Goal: Download file/media

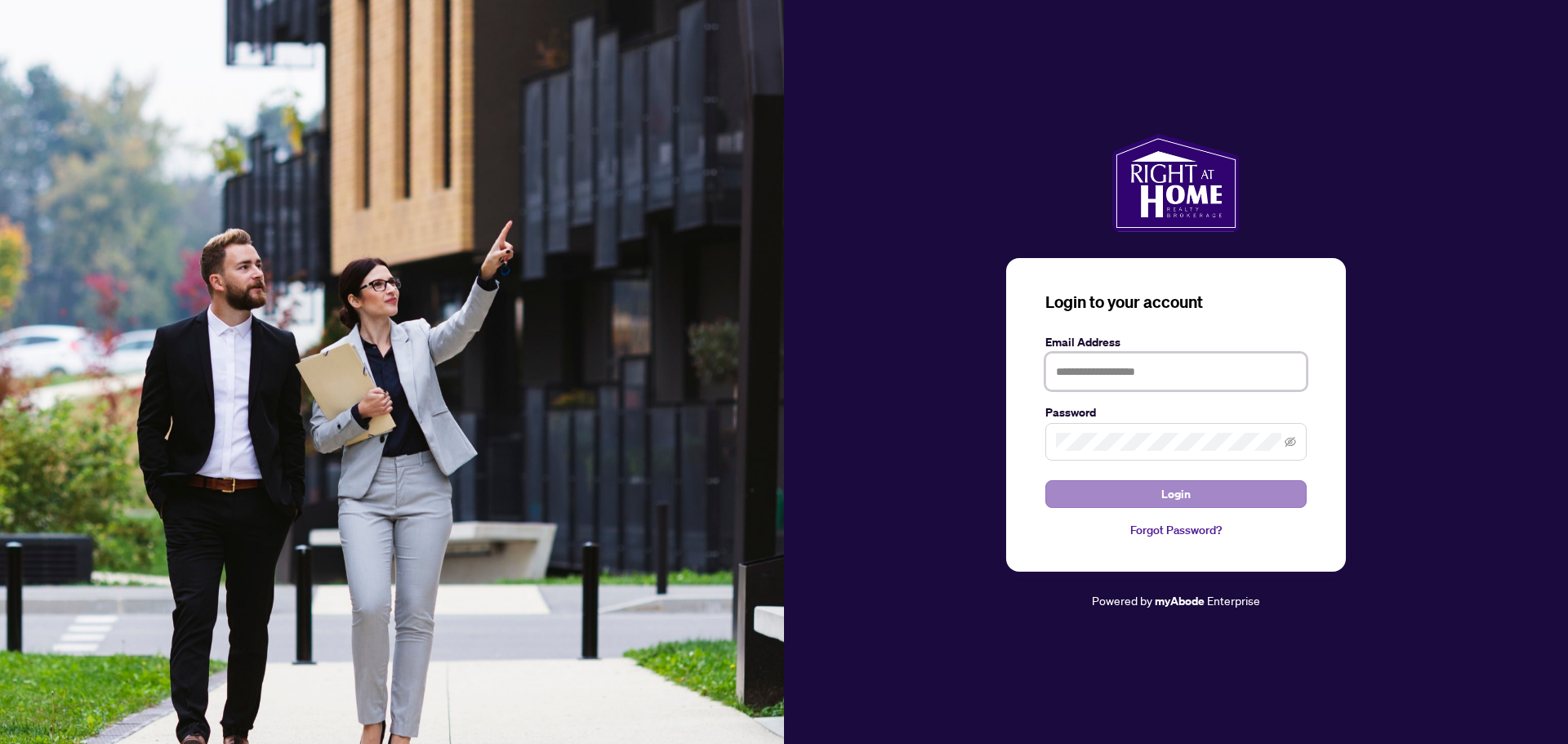
type input "**********"
click at [1181, 494] on span "Login" at bounding box center [1176, 494] width 29 height 26
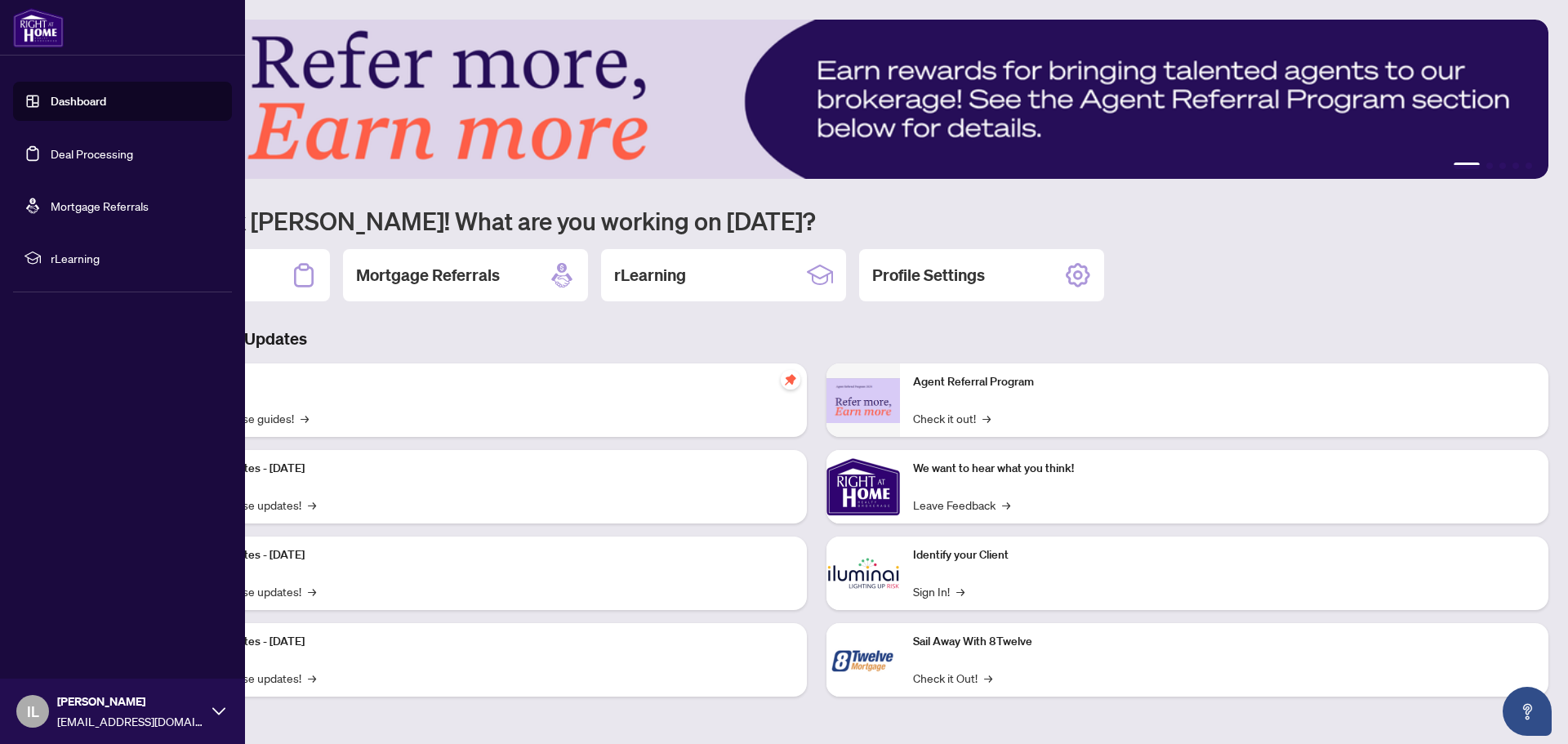
click at [114, 151] on link "Deal Processing" at bounding box center [92, 153] width 83 height 15
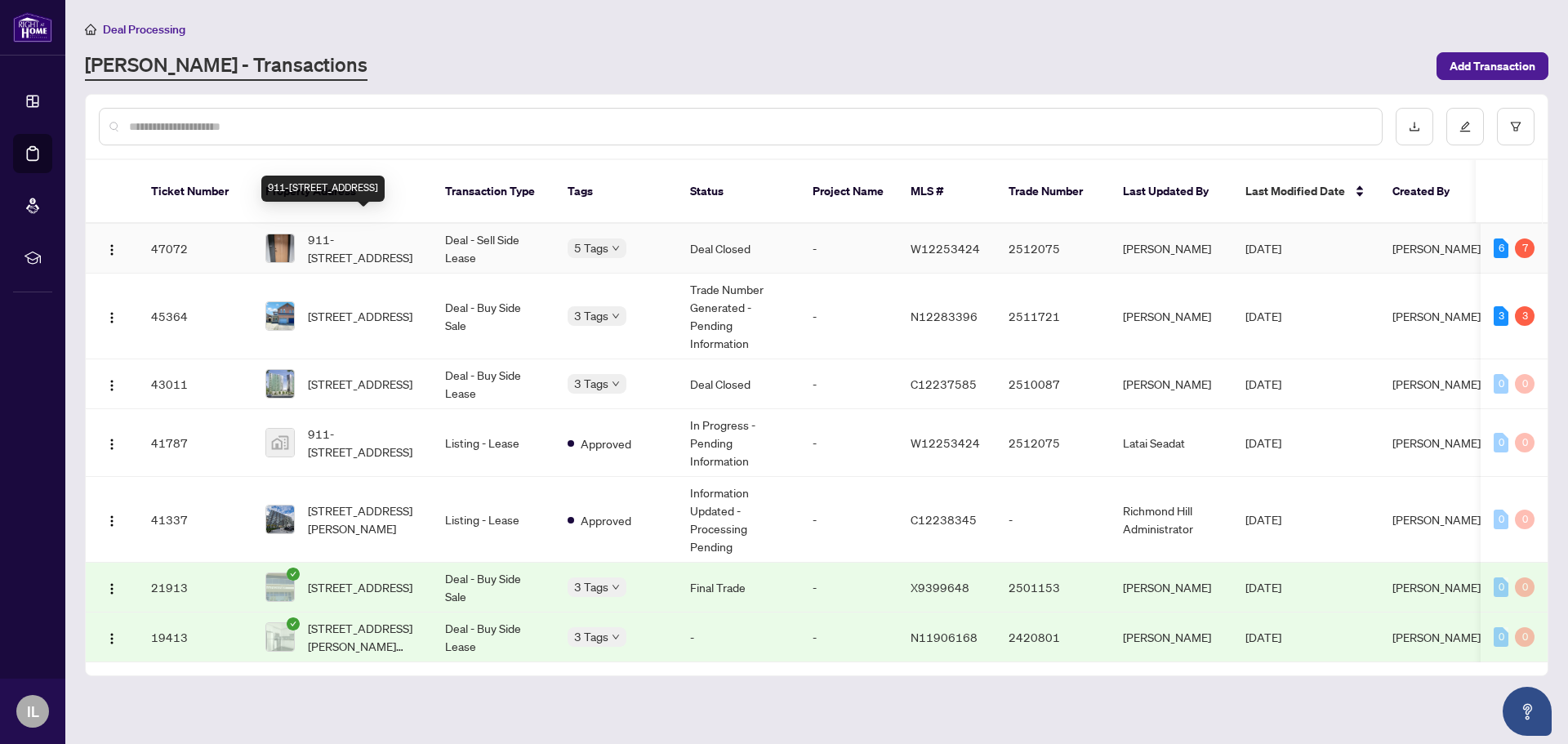
click at [357, 230] on span "911-[STREET_ADDRESS]" at bounding box center [364, 248] width 111 height 36
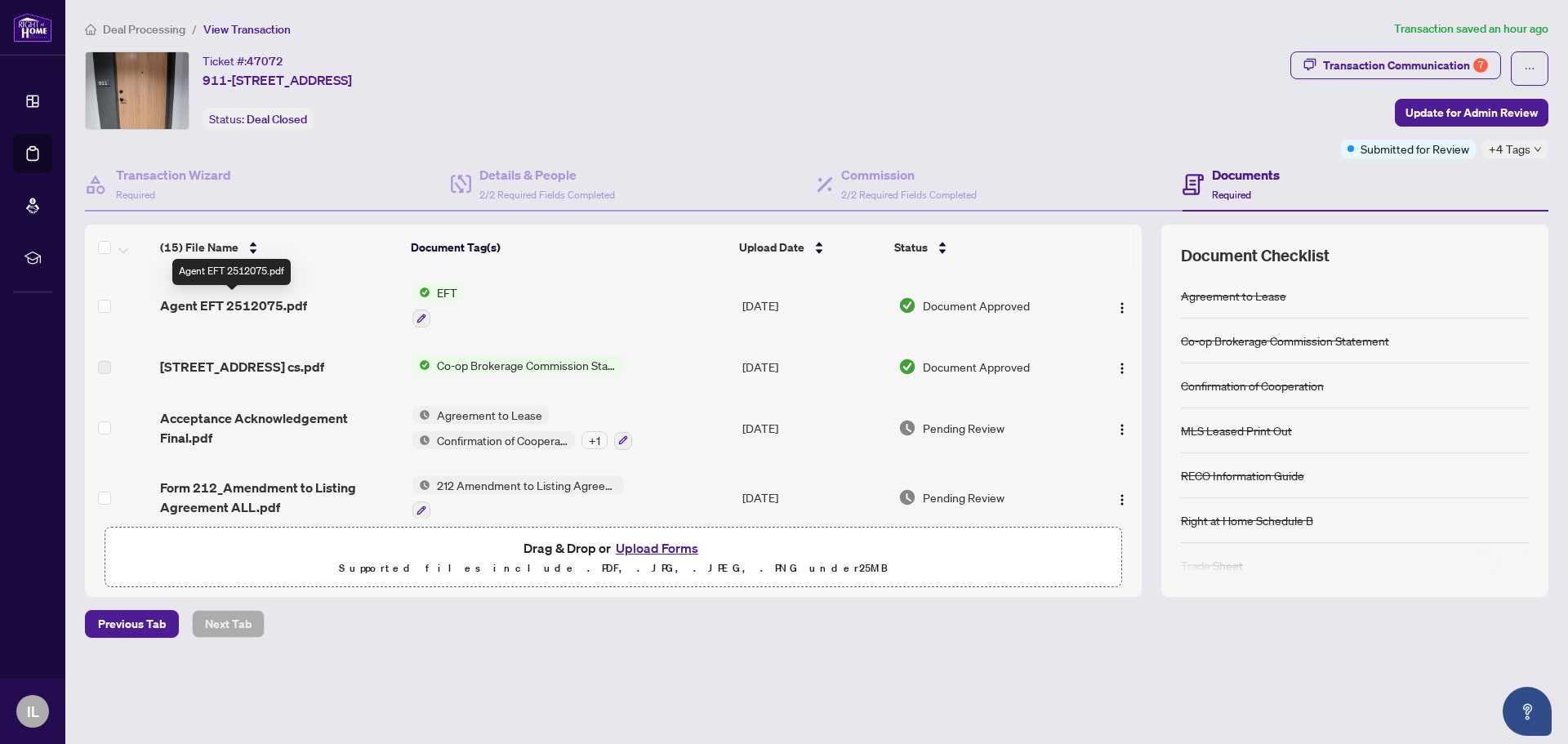
click at [261, 301] on span "Agent EFT 2512075.pdf" at bounding box center [233, 306] width 147 height 20
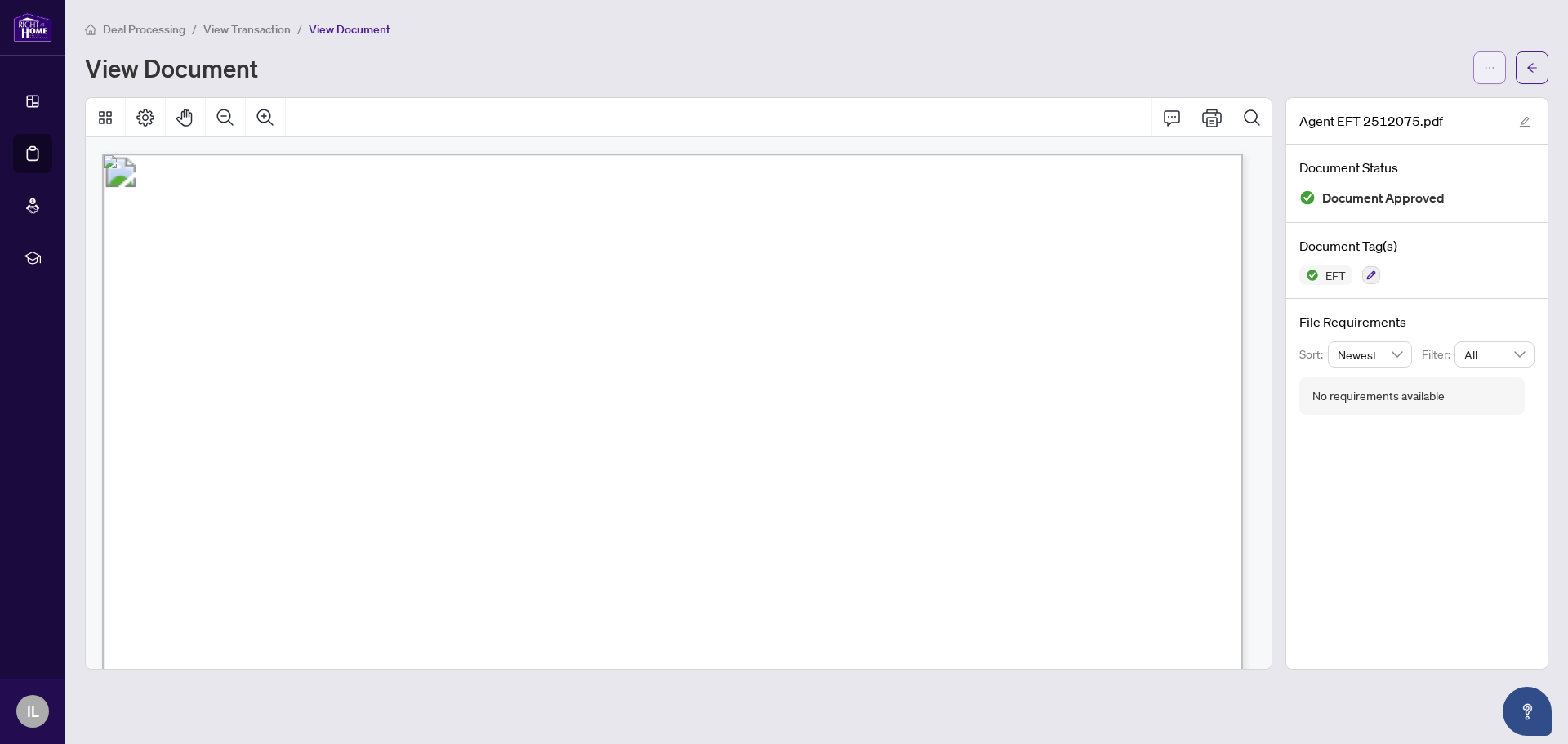
click at [1492, 71] on icon "ellipsis" at bounding box center [1490, 67] width 12 height 12
click at [1461, 102] on span "Download" at bounding box center [1431, 103] width 124 height 18
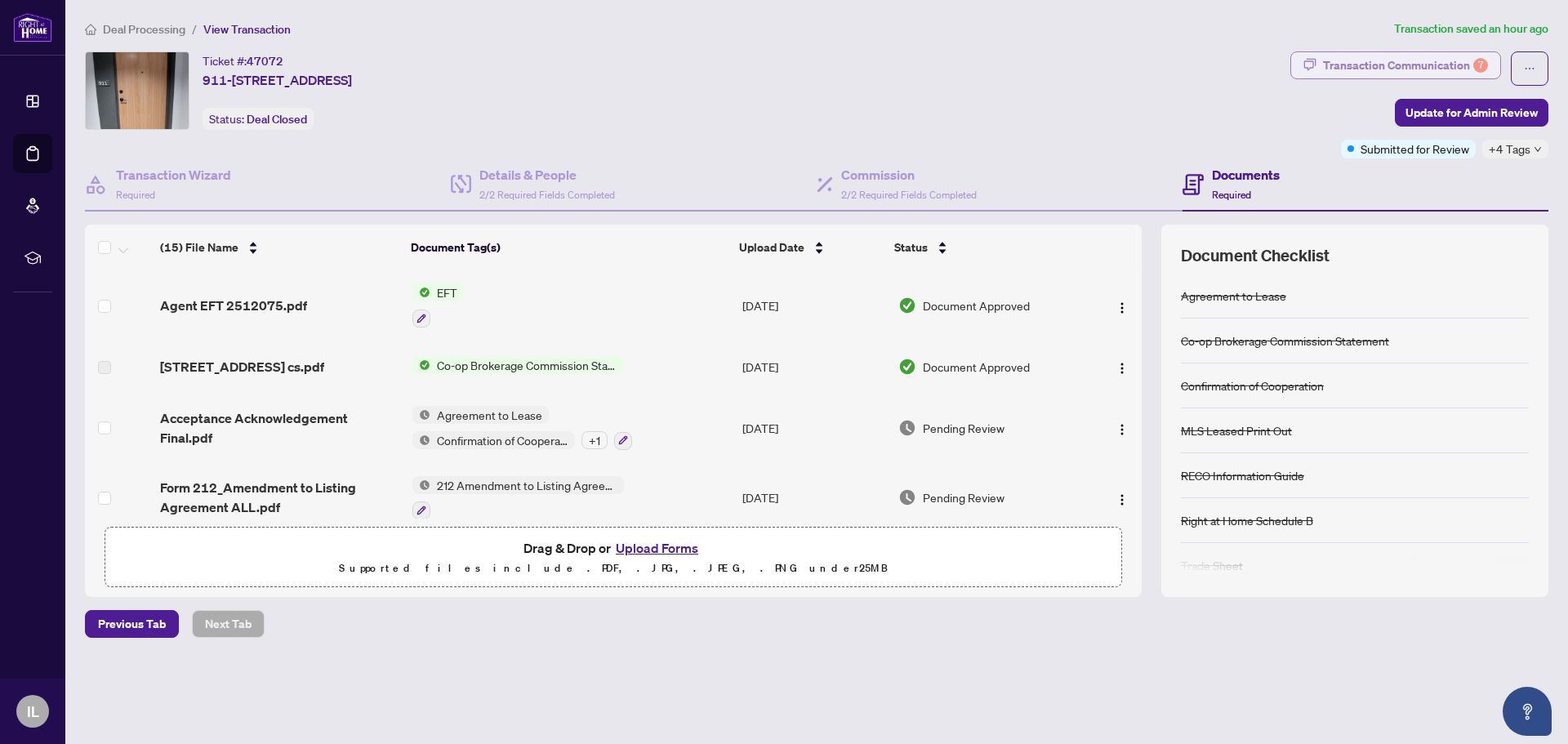
click at [1420, 71] on div "Transaction Communication 7" at bounding box center [1405, 65] width 165 height 26
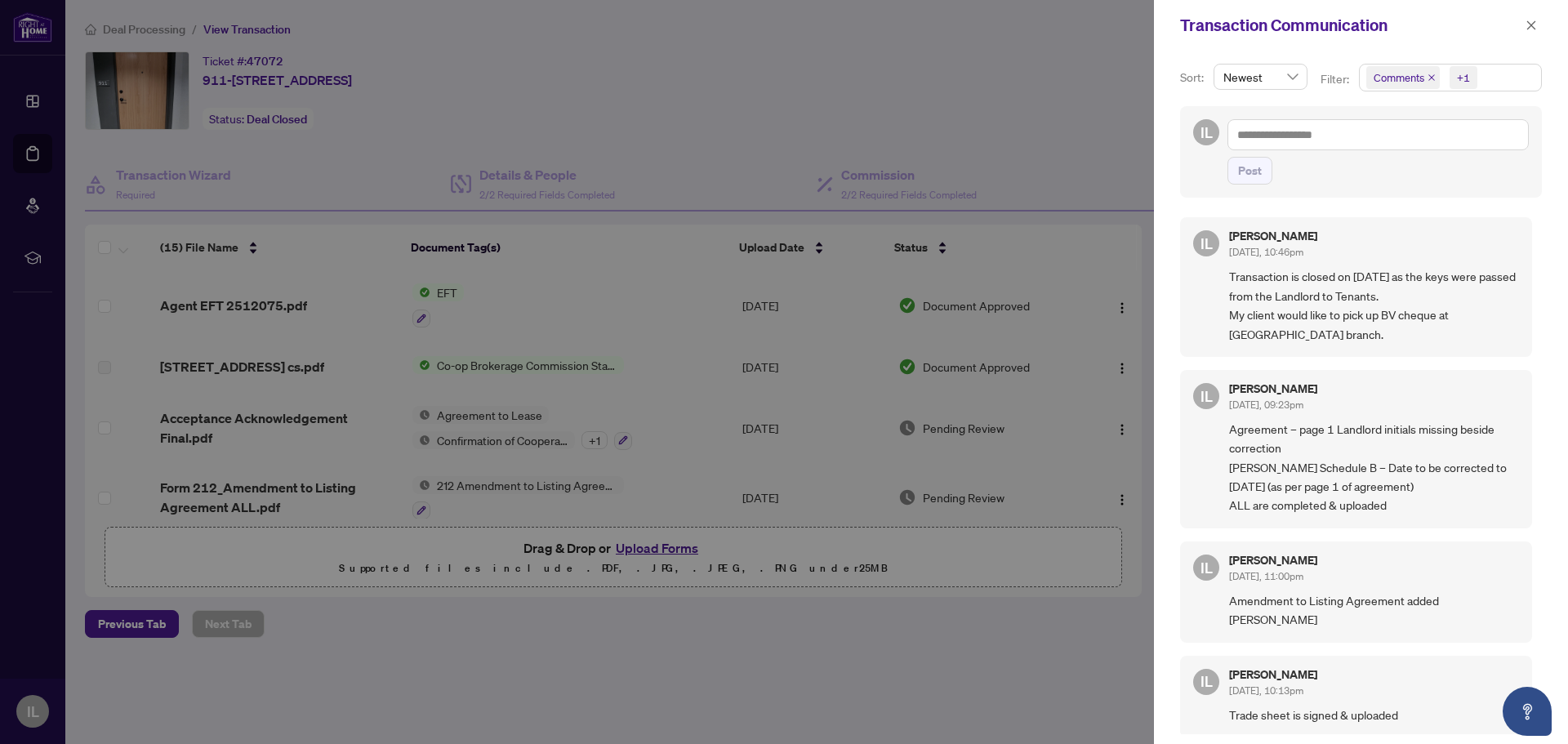
click at [464, 366] on div at bounding box center [784, 372] width 1568 height 744
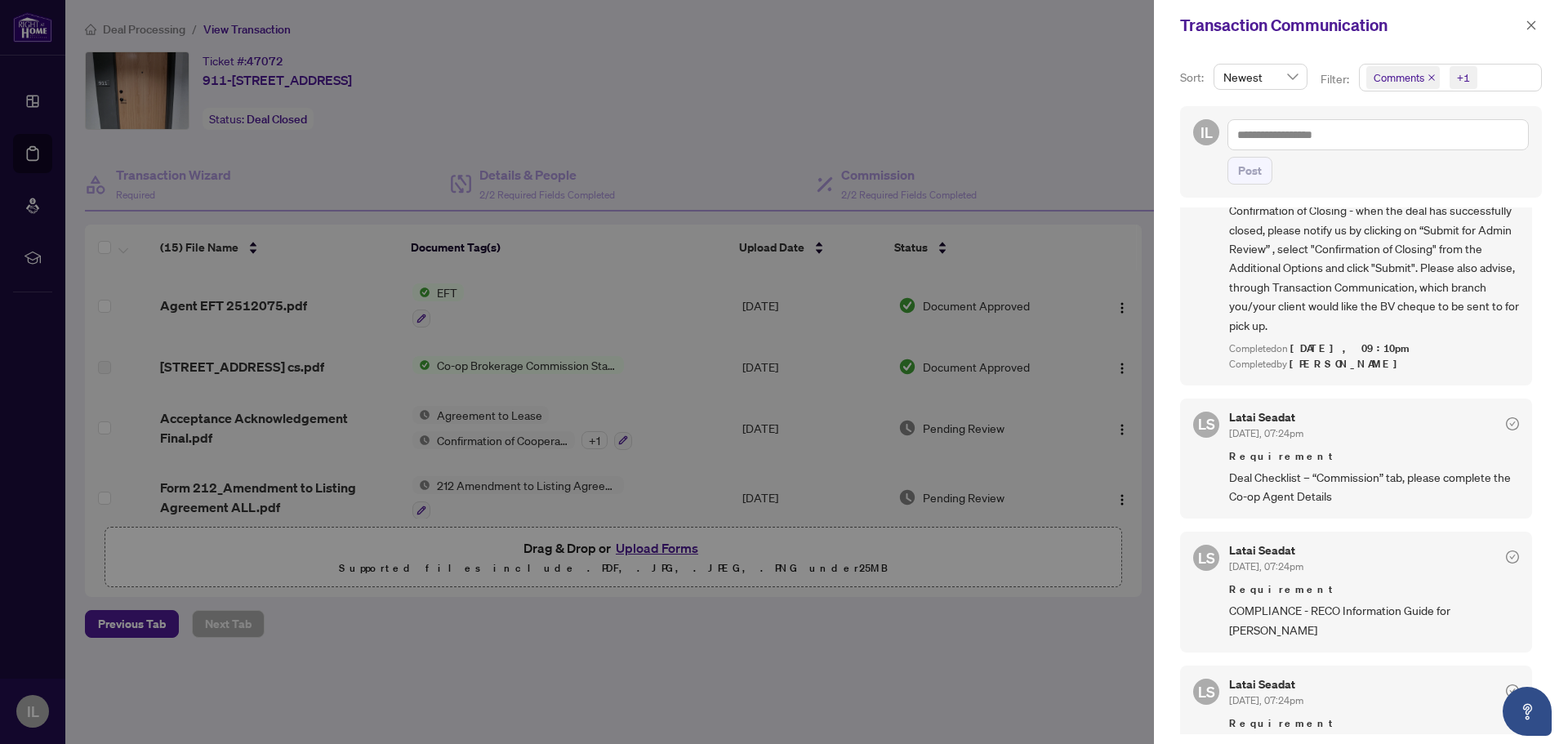
scroll to position [898, 0]
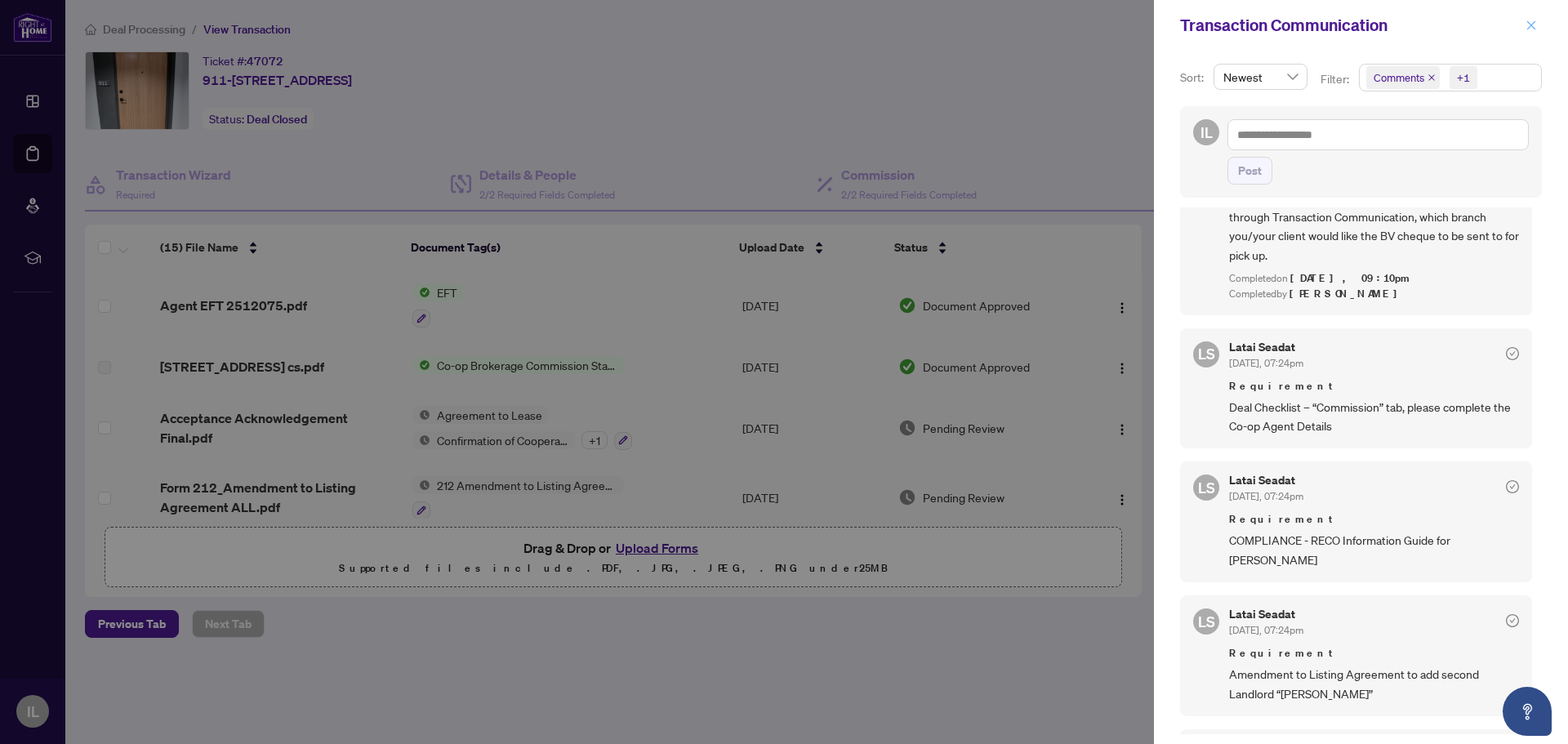
click at [1534, 29] on icon "close" at bounding box center [1532, 25] width 12 height 12
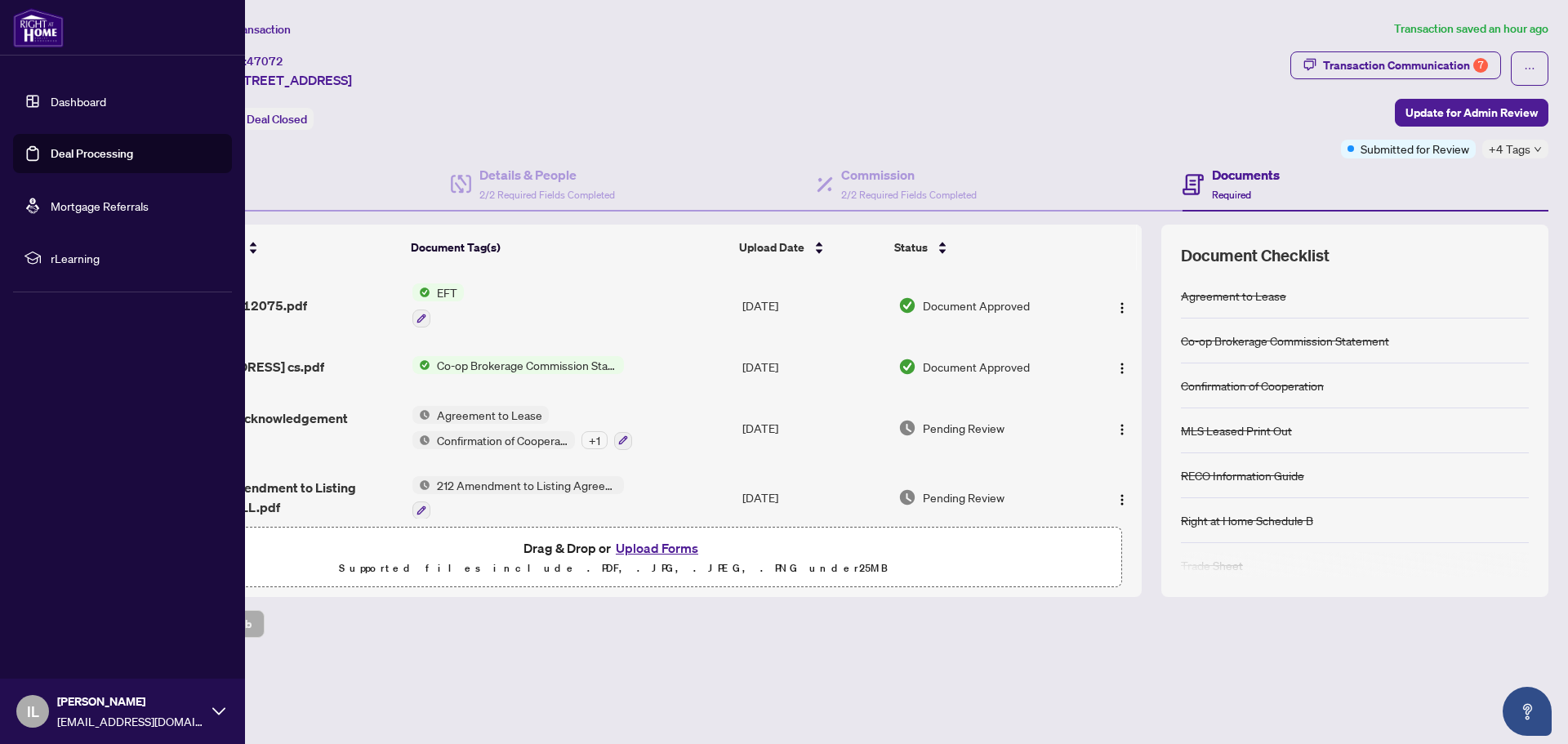
click at [16, 715] on span "IL" at bounding box center [33, 711] width 33 height 33
click at [95, 699] on span "[PERSON_NAME]" at bounding box center [130, 701] width 147 height 18
click at [217, 709] on icon at bounding box center [219, 711] width 13 height 13
click at [175, 606] on button "Logout" at bounding box center [122, 614] width 219 height 27
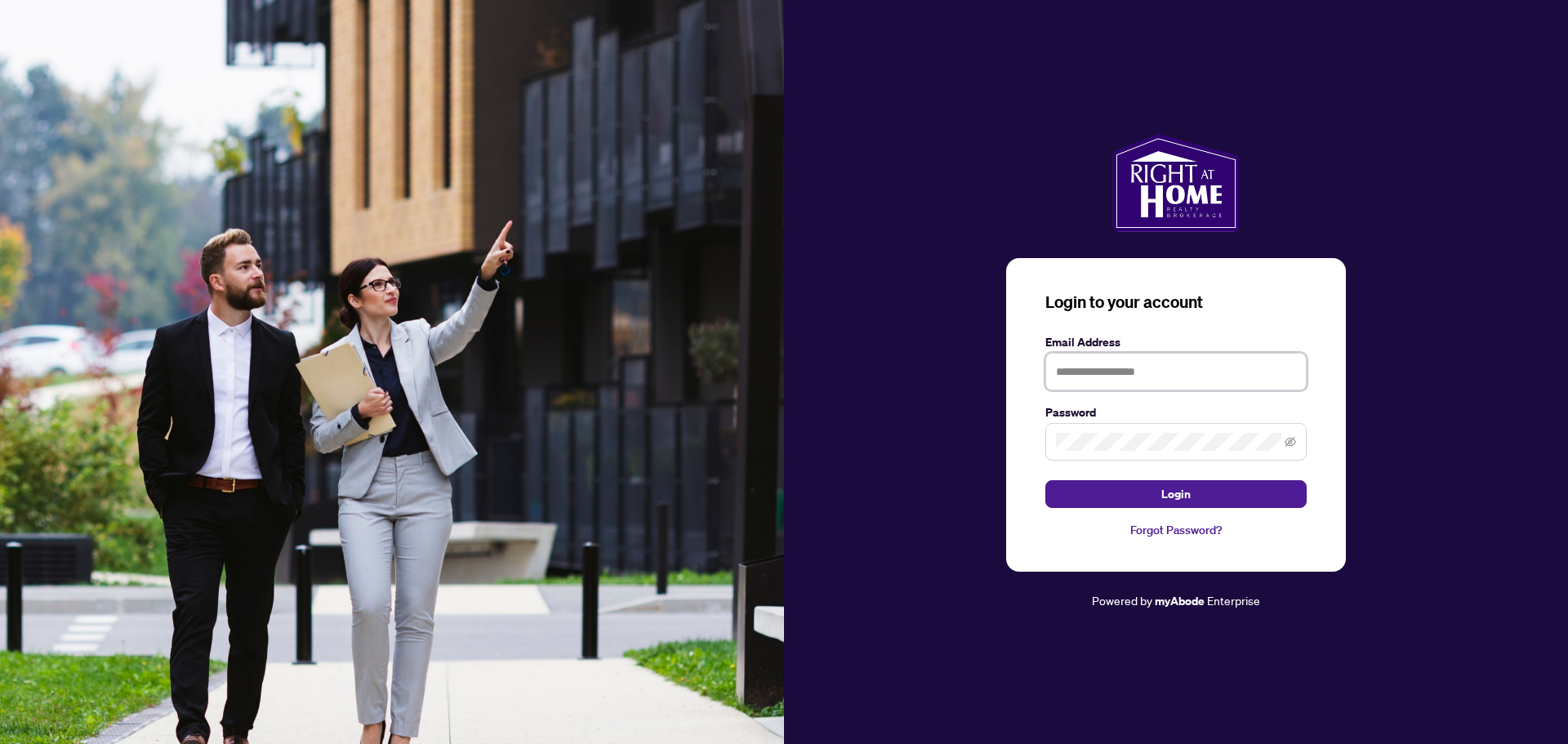
type input "**********"
